Goal: Book appointment/travel/reservation

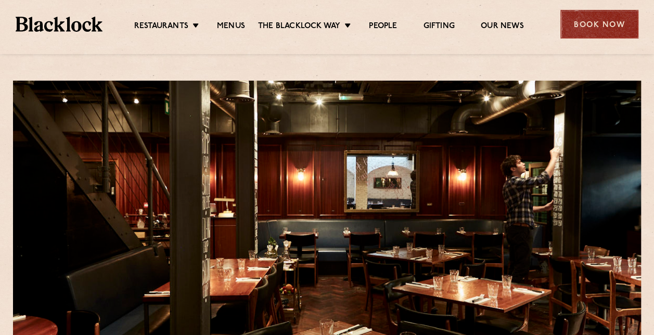
click at [588, 27] on div "Book Now" at bounding box center [600, 24] width 78 height 29
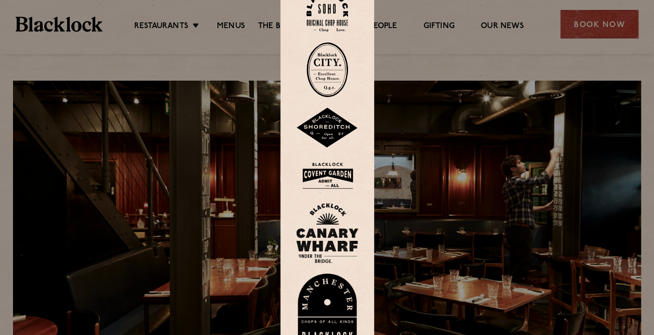
click at [329, 6] on img at bounding box center [328, 11] width 42 height 42
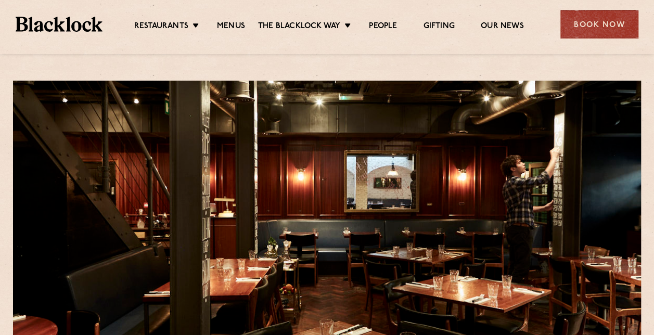
scroll to position [298, 0]
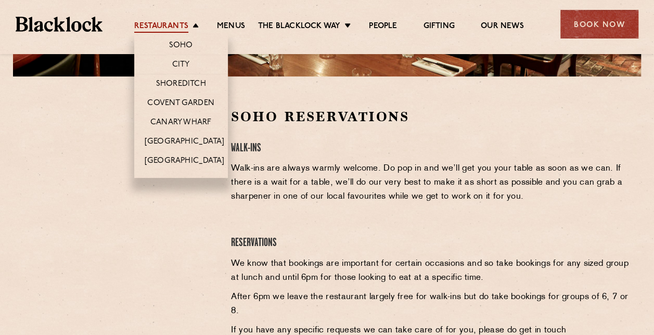
click at [168, 23] on link "Restaurants" at bounding box center [161, 26] width 54 height 11
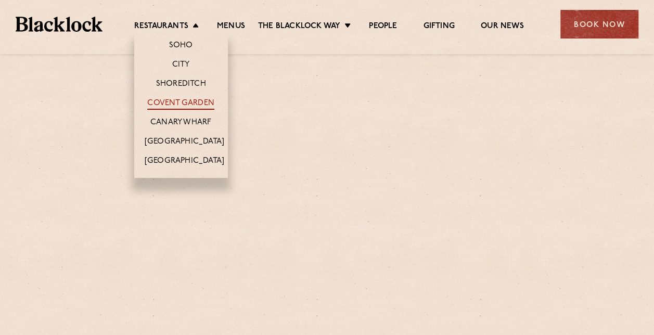
click at [184, 103] on link "Covent Garden" at bounding box center [180, 103] width 67 height 11
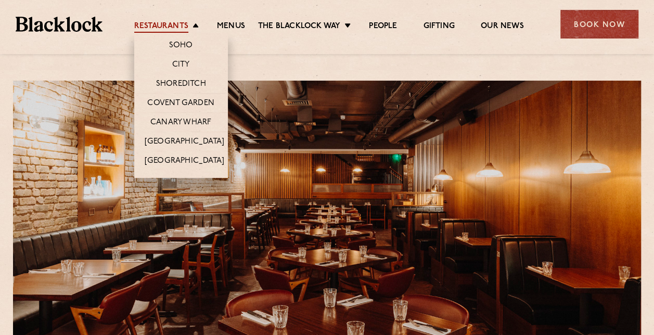
click at [162, 25] on link "Restaurants" at bounding box center [161, 26] width 54 height 11
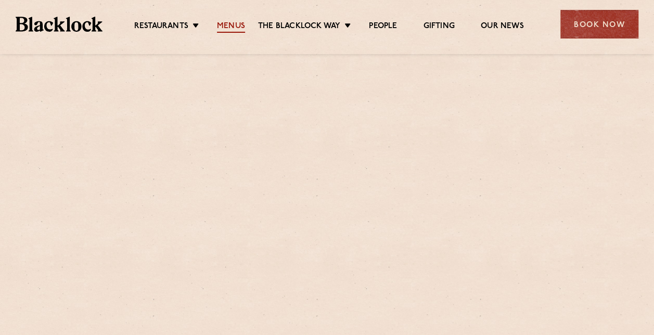
click at [238, 26] on link "Menus" at bounding box center [231, 26] width 28 height 11
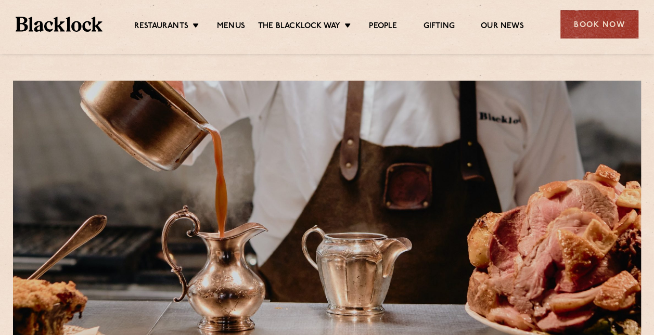
click at [154, 20] on ul "Restaurants Soho City Shoreditch Covent Garden Canary Wharf Manchester Birmingh…" at bounding box center [329, 24] width 453 height 17
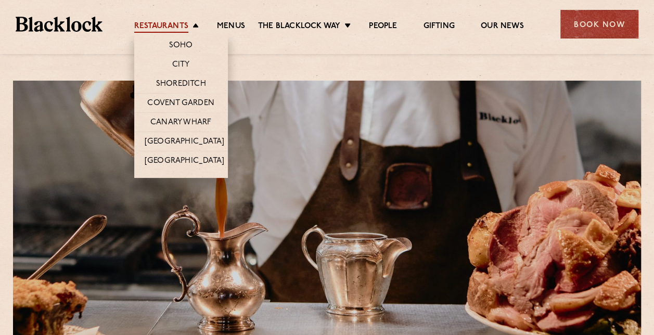
click at [162, 24] on link "Restaurants" at bounding box center [161, 26] width 54 height 11
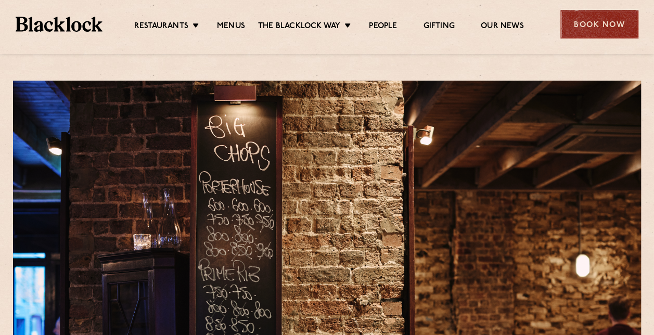
click at [607, 25] on div "Book Now" at bounding box center [600, 24] width 78 height 29
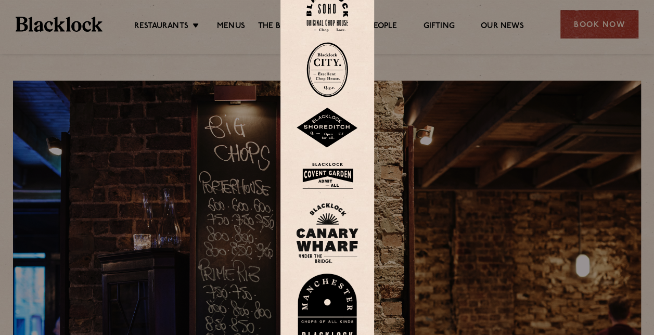
click at [339, 176] on img at bounding box center [327, 176] width 62 height 34
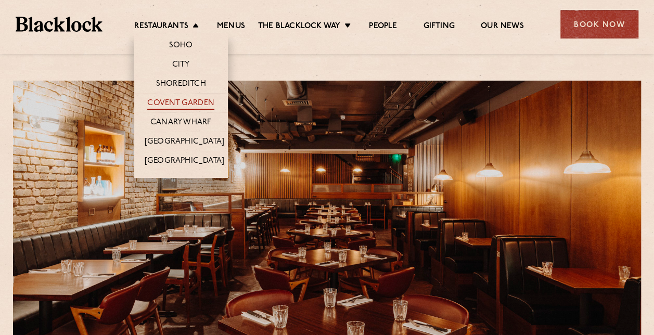
click at [186, 99] on link "Covent Garden" at bounding box center [180, 103] width 67 height 11
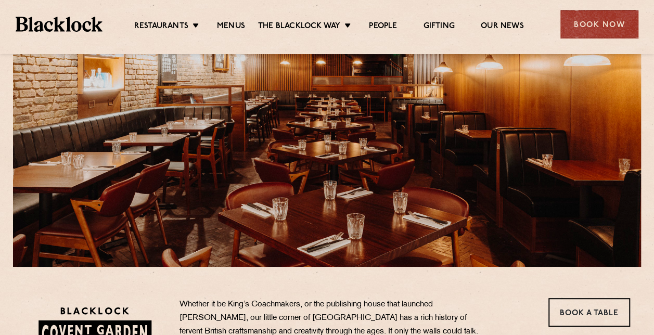
scroll to position [74, 0]
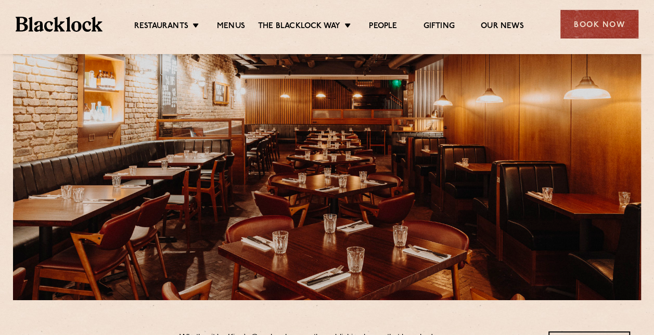
click at [584, 30] on div "Book Now" at bounding box center [600, 24] width 78 height 29
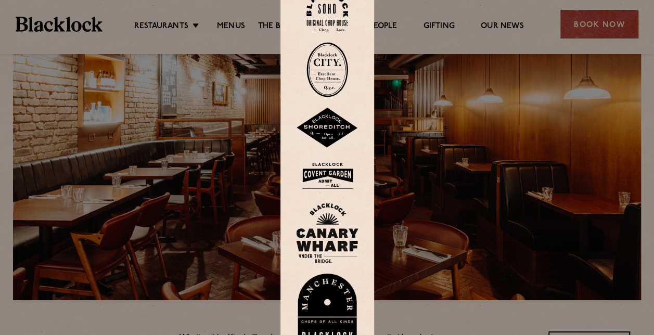
click at [330, 176] on img at bounding box center [327, 176] width 62 height 34
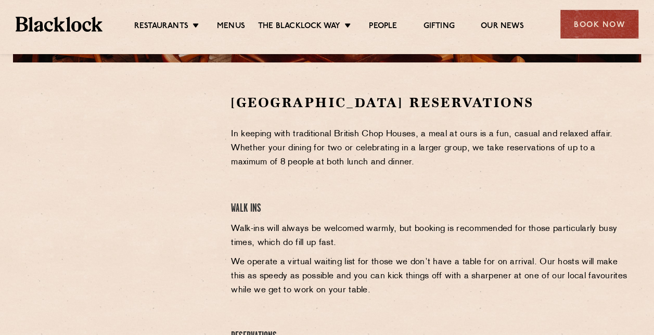
scroll to position [364, 0]
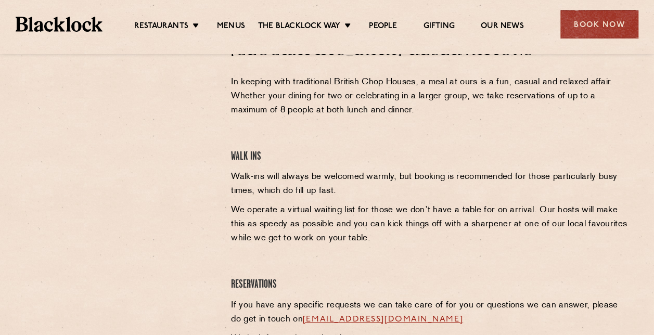
click at [65, 221] on div at bounding box center [119, 197] width 207 height 310
click at [588, 25] on div "Book Now" at bounding box center [600, 24] width 78 height 29
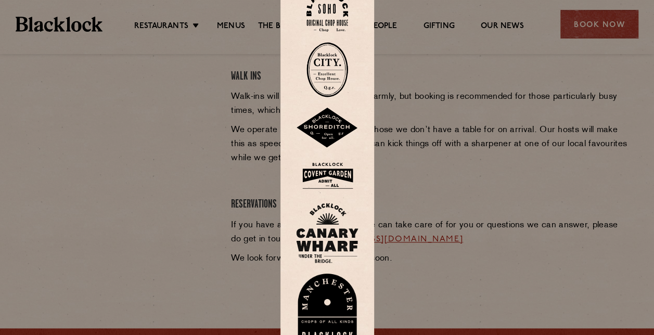
scroll to position [469, 0]
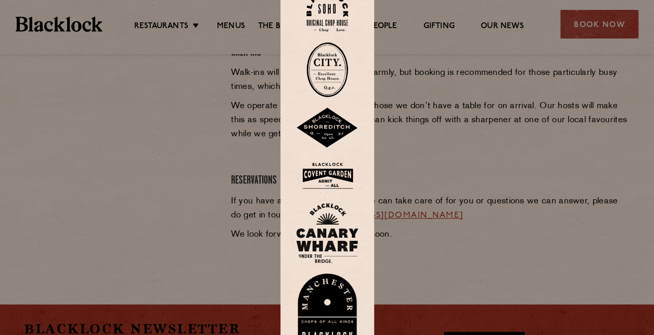
click at [344, 233] on img at bounding box center [327, 233] width 62 height 60
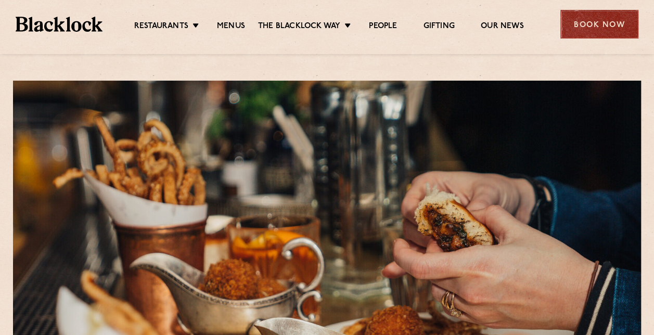
click at [580, 20] on div "Book Now" at bounding box center [600, 24] width 78 height 29
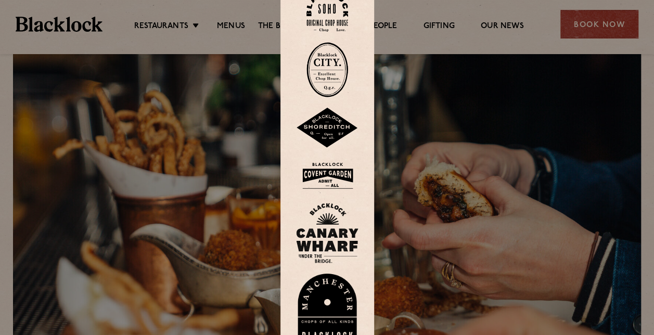
scroll to position [52, 0]
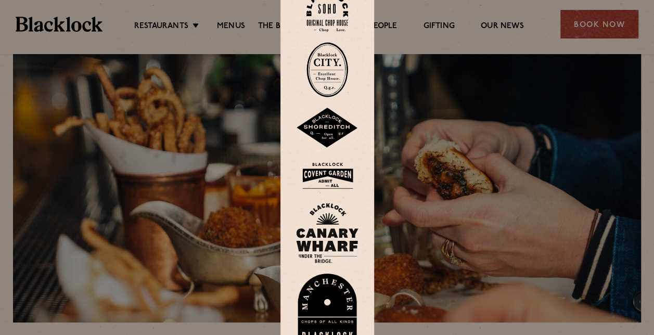
click at [325, 238] on img at bounding box center [327, 233] width 62 height 60
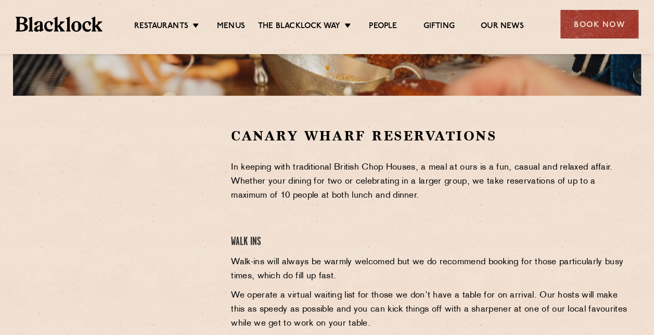
scroll to position [288, 0]
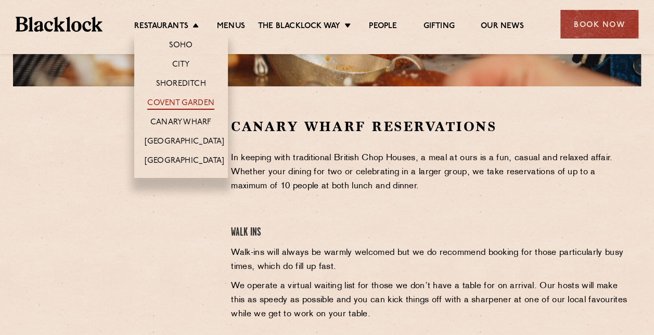
click at [192, 102] on link "Covent Garden" at bounding box center [180, 103] width 67 height 11
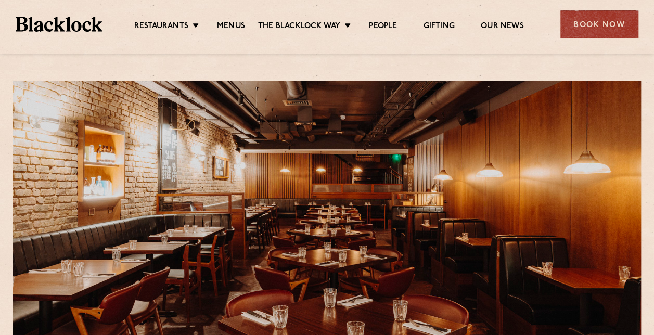
click at [616, 20] on div "Book Now" at bounding box center [600, 24] width 78 height 29
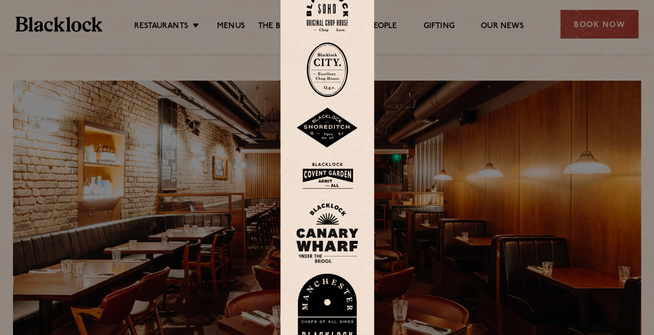
click at [344, 174] on img at bounding box center [327, 176] width 62 height 34
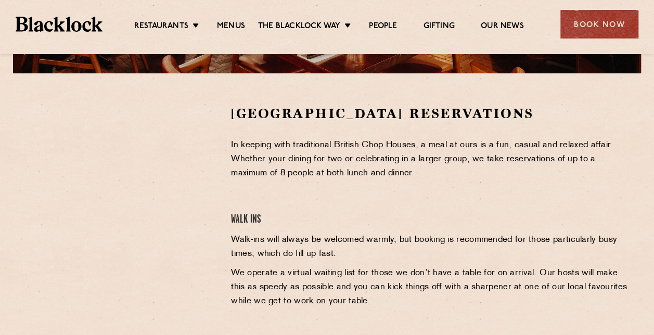
scroll to position [364, 0]
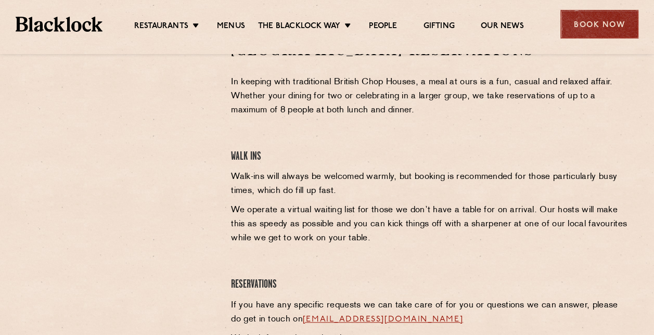
click at [588, 24] on div "Book Now" at bounding box center [600, 24] width 78 height 29
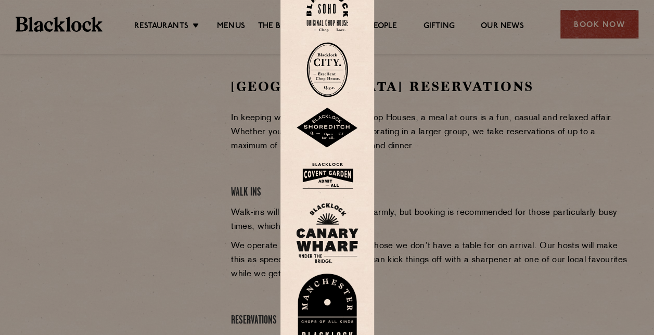
scroll to position [312, 0]
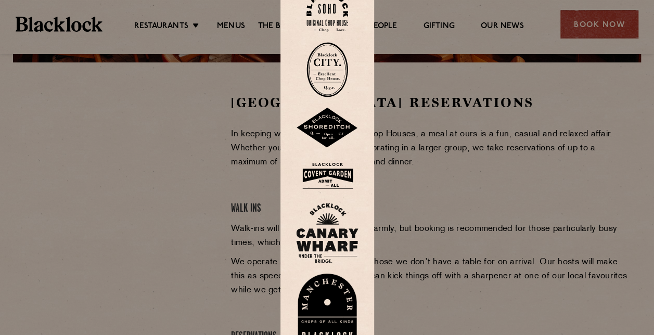
click at [329, 14] on img at bounding box center [328, 11] width 42 height 42
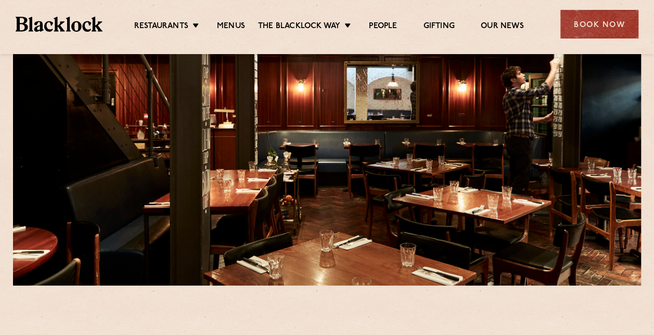
scroll to position [208, 0]
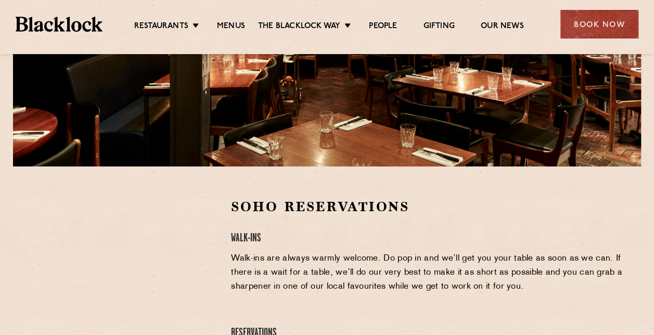
click at [620, 28] on div "Book Now" at bounding box center [600, 24] width 78 height 29
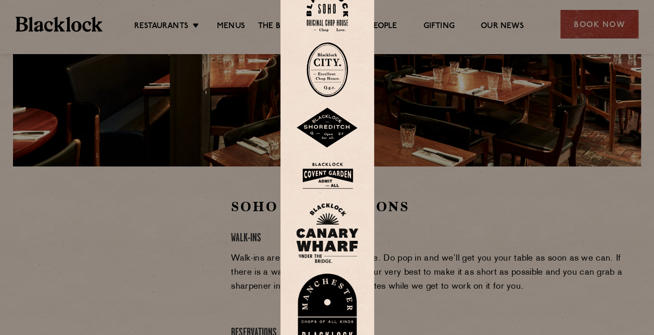
click at [332, 123] on img at bounding box center [327, 128] width 62 height 41
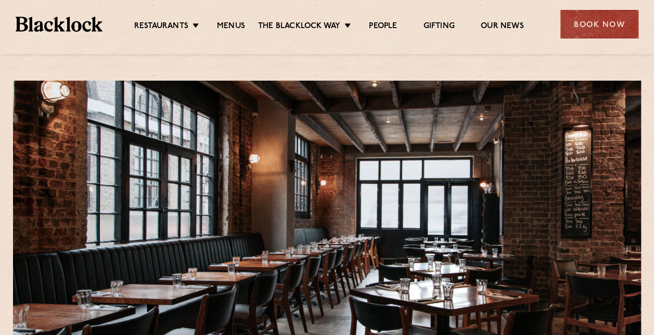
drag, startPoint x: 596, startPoint y: 28, endPoint x: 588, endPoint y: 32, distance: 8.9
click at [596, 29] on div "Book Now" at bounding box center [600, 24] width 78 height 29
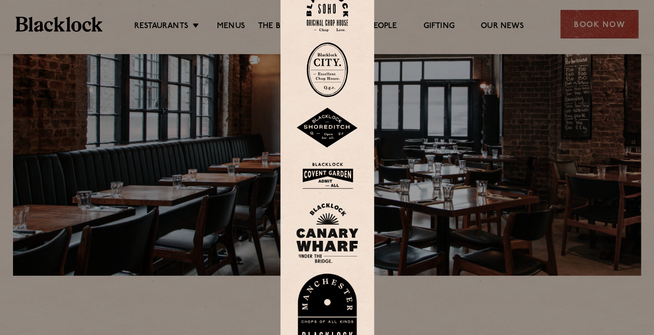
scroll to position [260, 0]
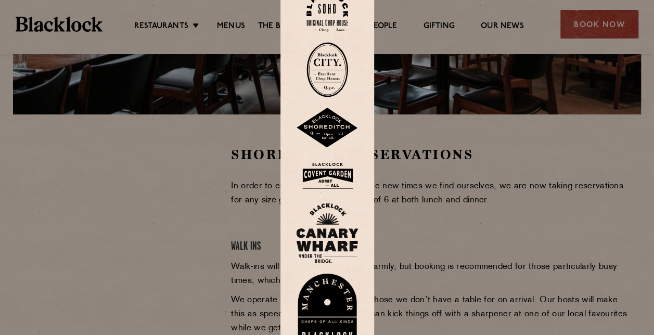
click at [120, 262] on div at bounding box center [327, 167] width 654 height 335
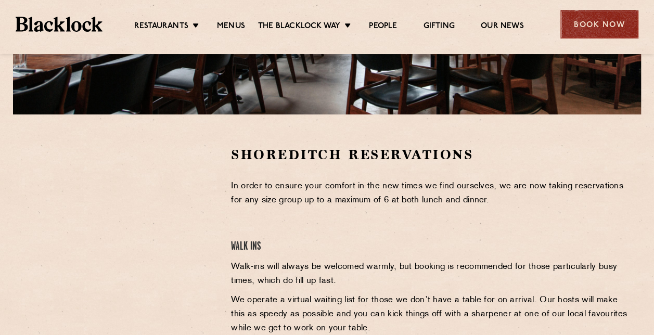
click at [592, 19] on div "Book Now" at bounding box center [600, 24] width 78 height 29
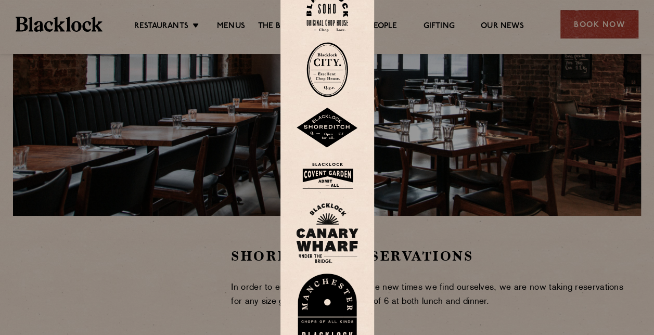
scroll to position [156, 0]
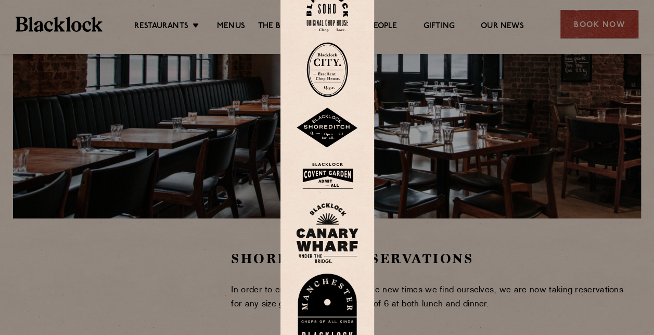
click at [332, 222] on img at bounding box center [327, 233] width 62 height 60
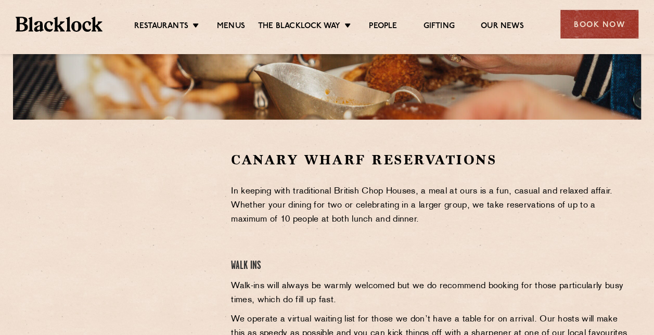
scroll to position [260, 0]
